Goal: Answer question/provide support

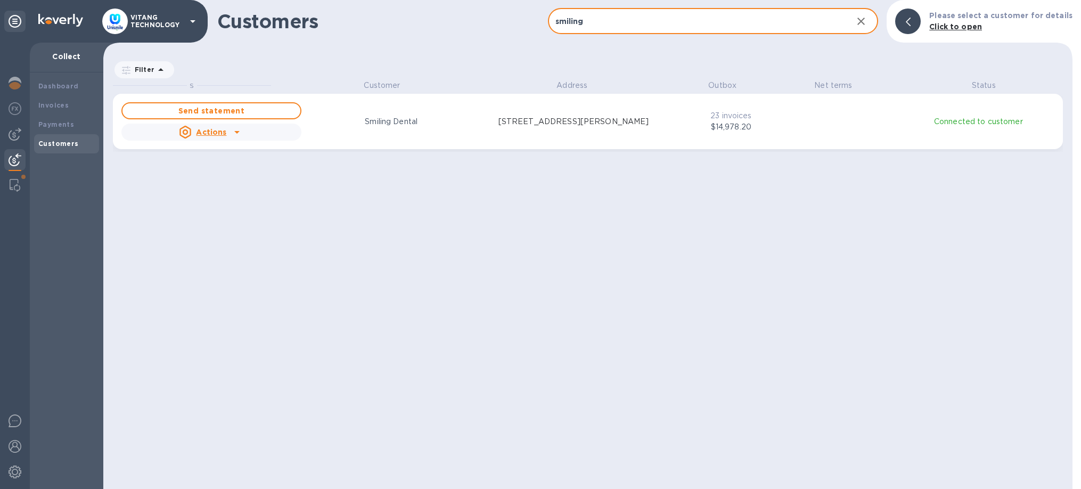
scroll to position [409, 969]
click at [44, 121] on b "Payments" at bounding box center [56, 124] width 36 height 8
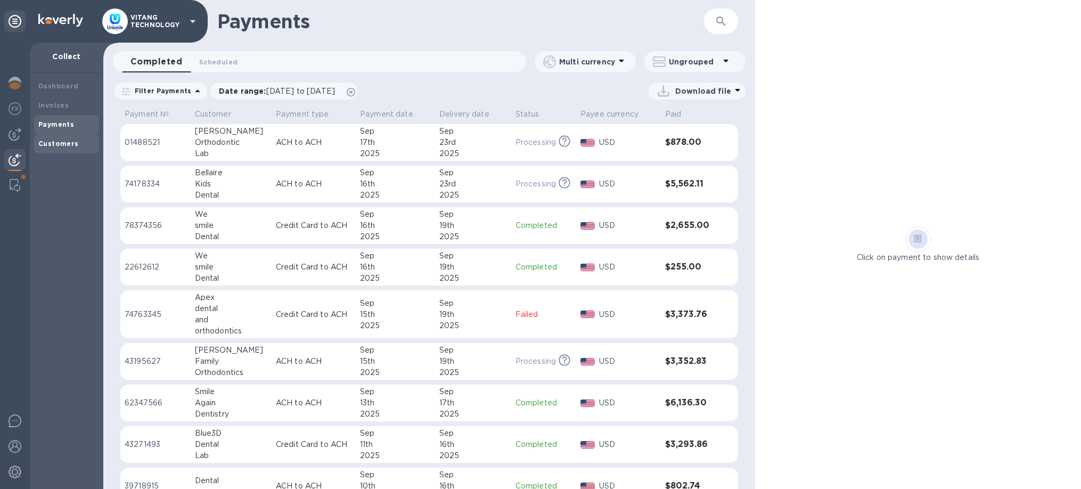
click at [60, 139] on div "Customers" at bounding box center [66, 143] width 56 height 11
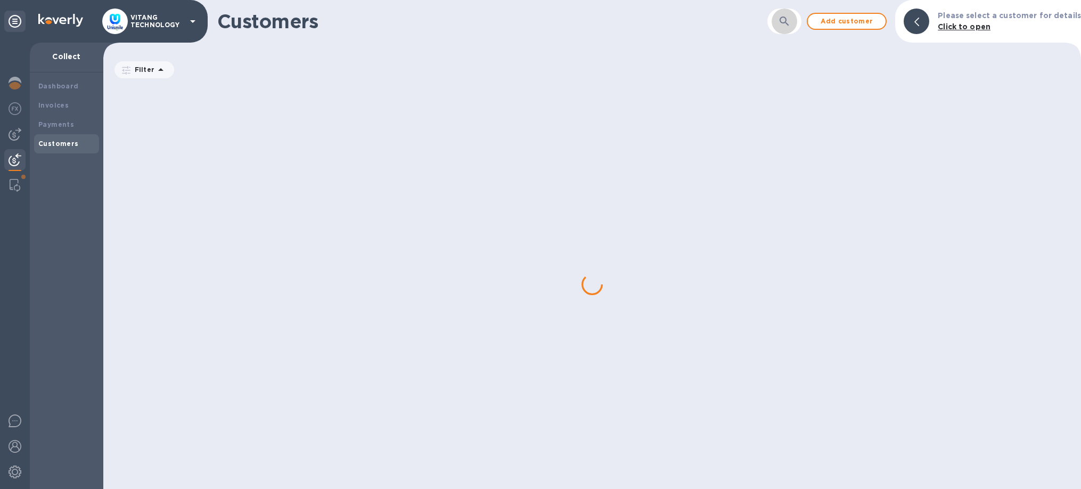
click at [786, 20] on icon "button" at bounding box center [784, 21] width 13 height 13
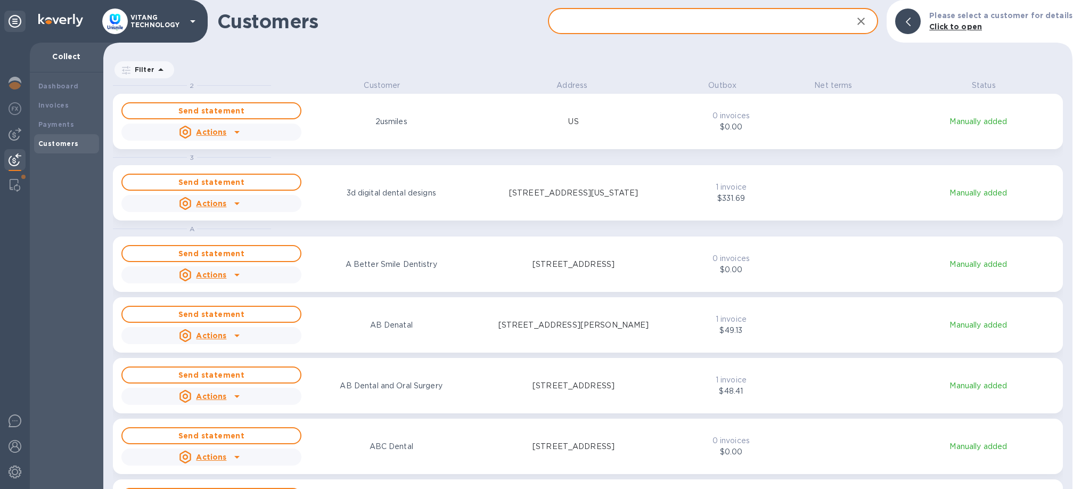
scroll to position [409, 969]
click at [710, 26] on input "text" at bounding box center [696, 22] width 297 height 26
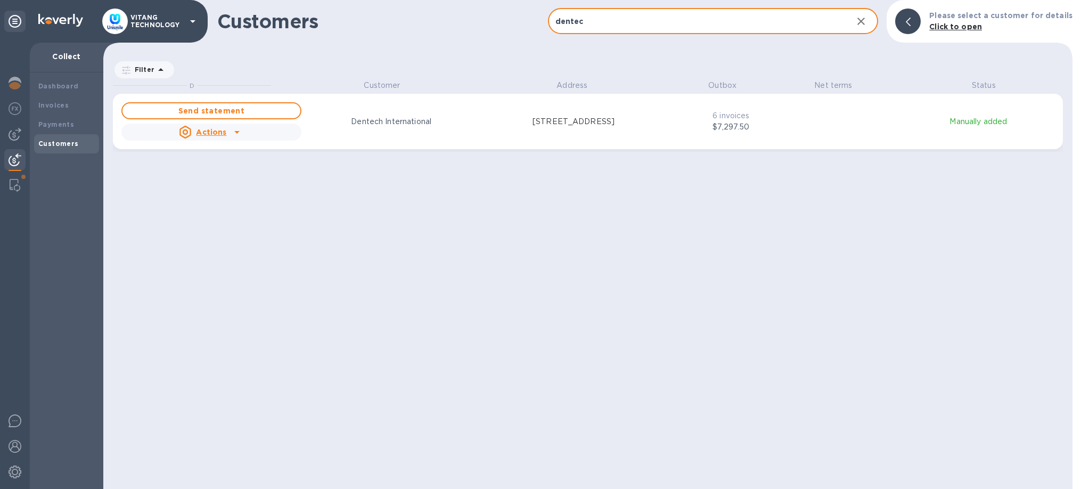
type input "dentec"
click at [614, 134] on div "Send statement Actions Dentech International [STREET_ADDRESS]" at bounding box center [392, 121] width 547 height 43
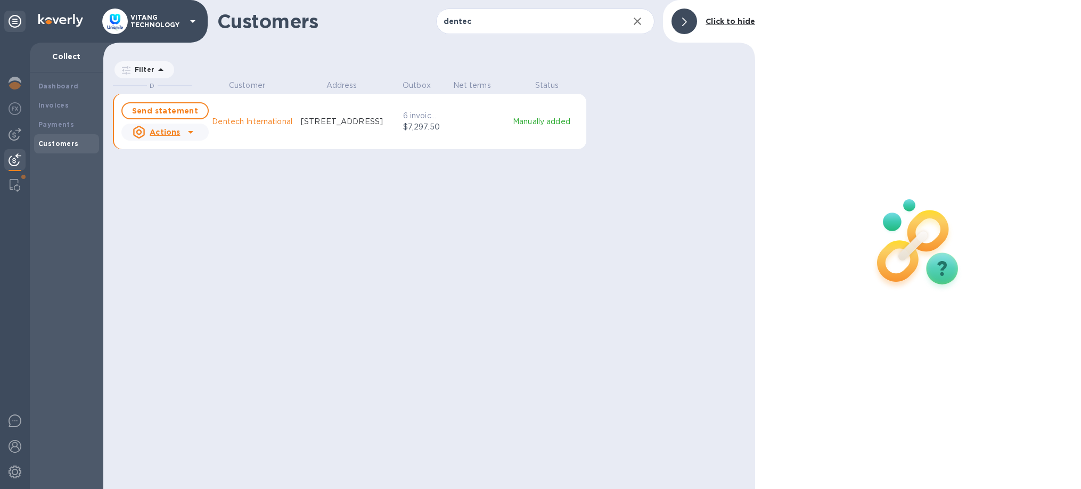
scroll to position [1, 1]
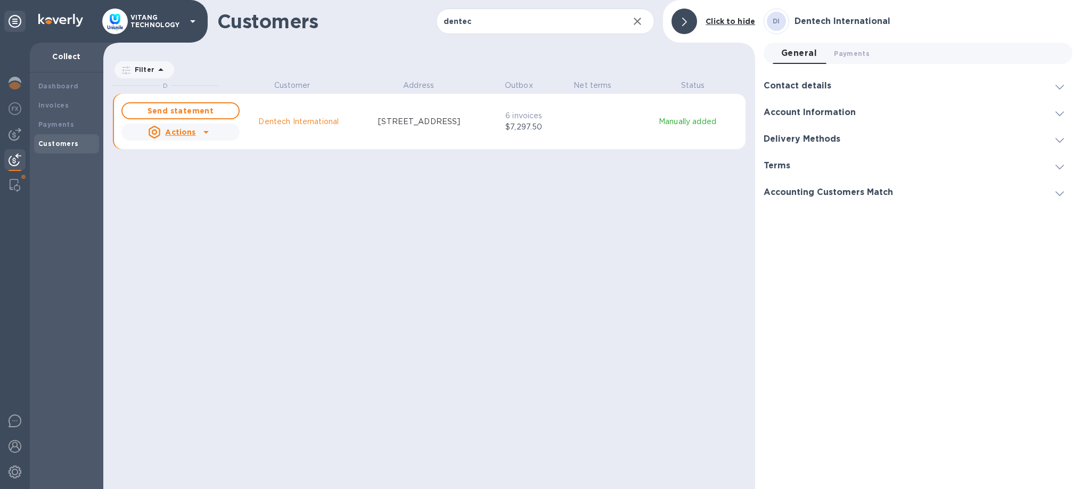
click at [190, 134] on u "Actions" at bounding box center [180, 132] width 30 height 9
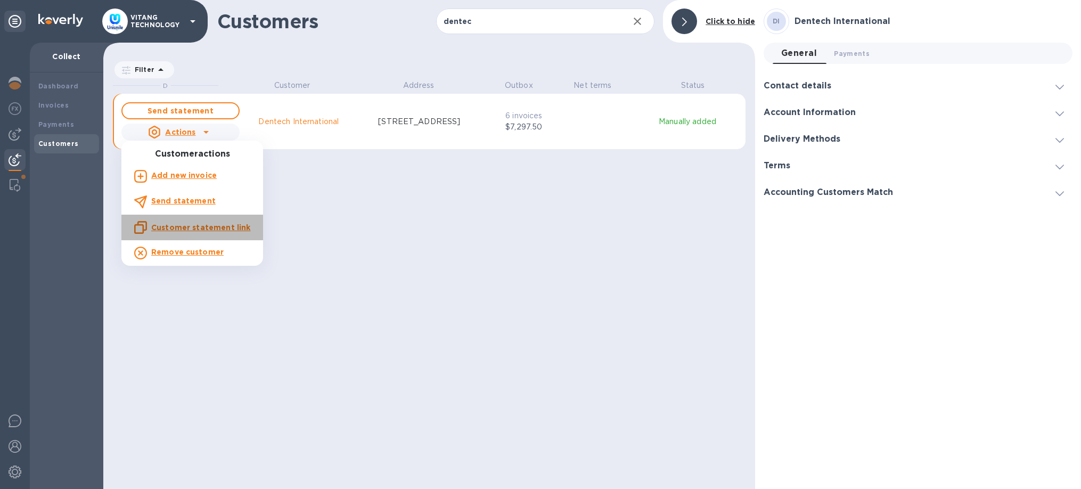
click at [200, 227] on u "Customer statement link" at bounding box center [200, 227] width 99 height 9
